Goal: Task Accomplishment & Management: Use online tool/utility

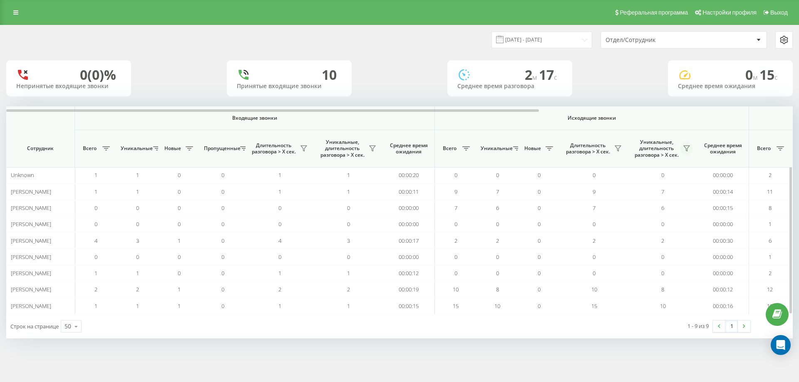
click at [689, 147] on icon at bounding box center [687, 148] width 6 height 5
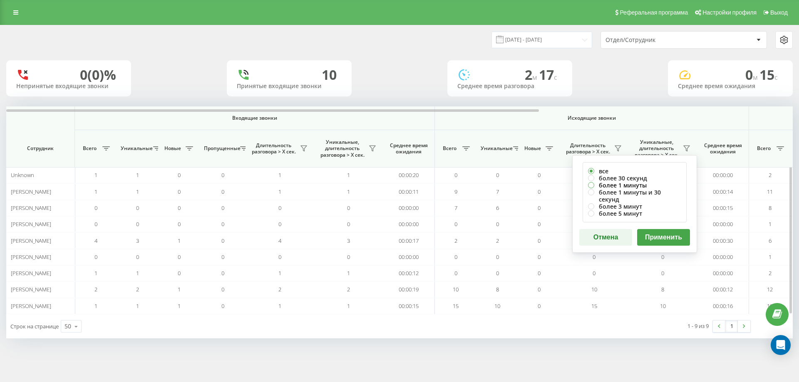
click at [643, 186] on label "более 1 минуты" at bounding box center [634, 185] width 93 height 7
radio input "true"
click at [659, 229] on button "Применить" at bounding box center [663, 237] width 53 height 17
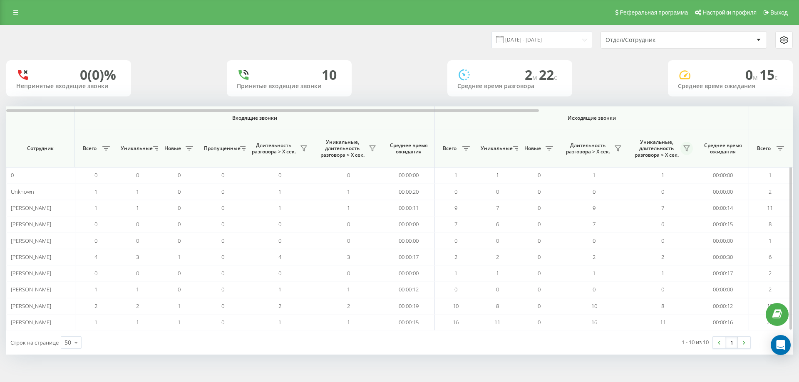
click at [689, 147] on icon at bounding box center [686, 148] width 7 height 7
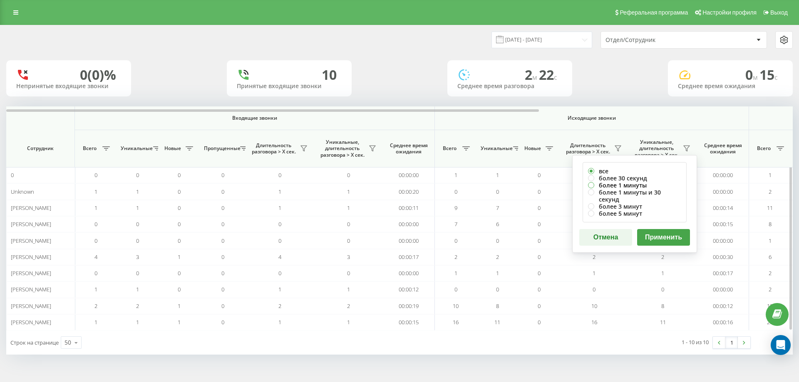
click at [634, 184] on label "более 1 минуты" at bounding box center [634, 185] width 93 height 7
radio input "true"
click at [654, 232] on button "Применить" at bounding box center [663, 237] width 53 height 17
